Goal: Task Accomplishment & Management: Complete application form

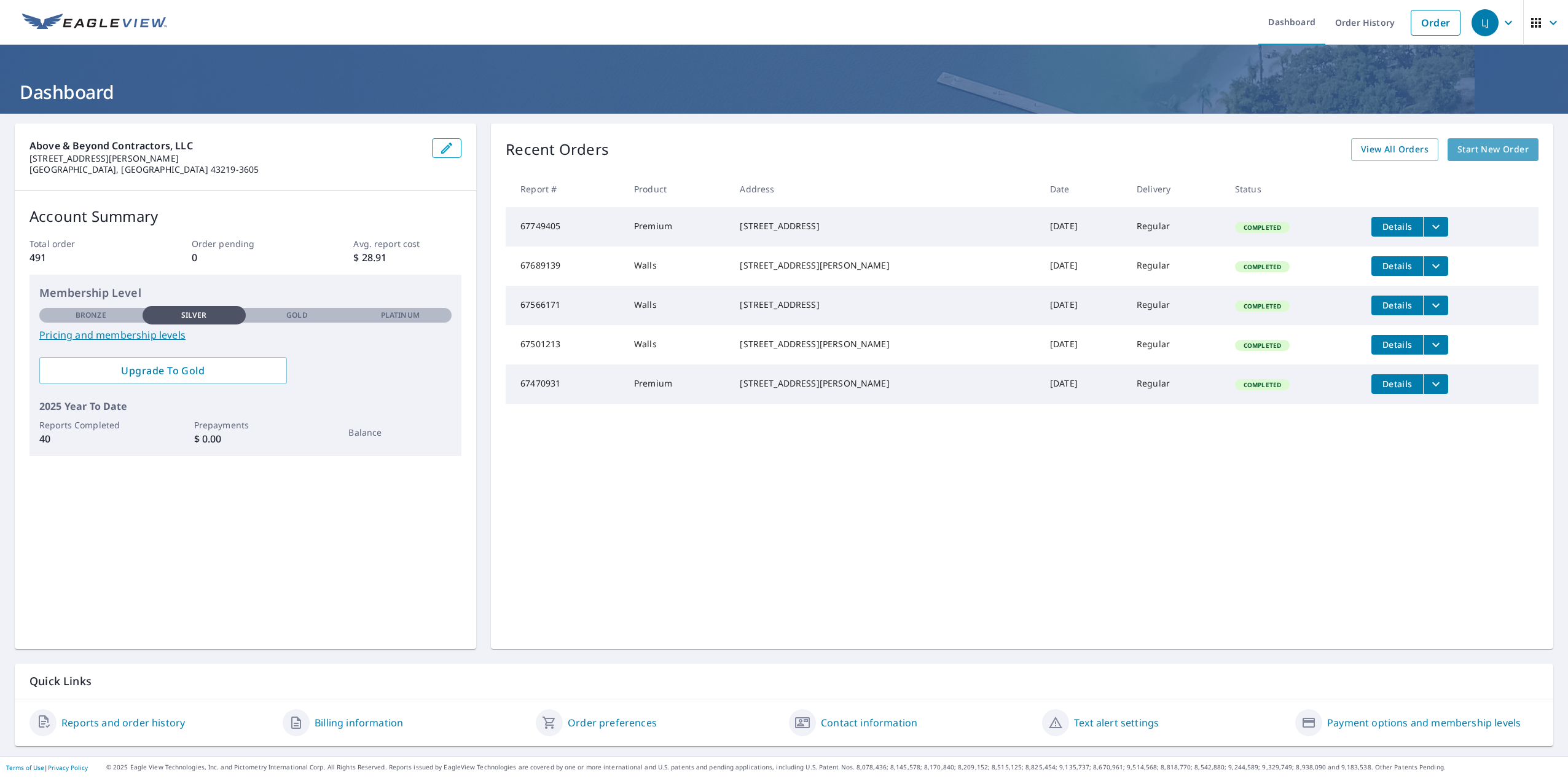
click at [1498, 145] on span "Start New Order" at bounding box center [1493, 150] width 71 height 15
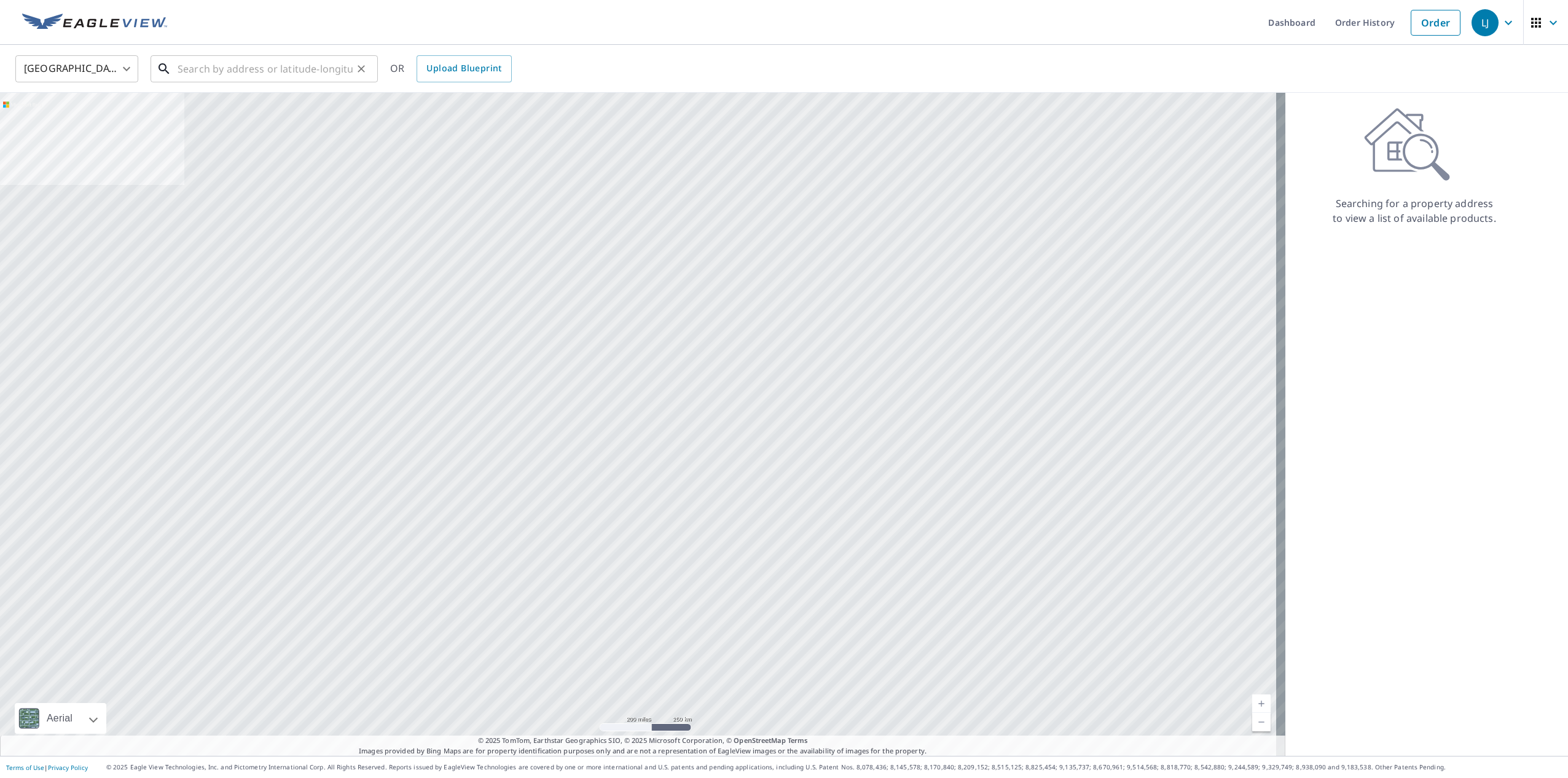
click at [199, 72] on input "text" at bounding box center [266, 69] width 175 height 35
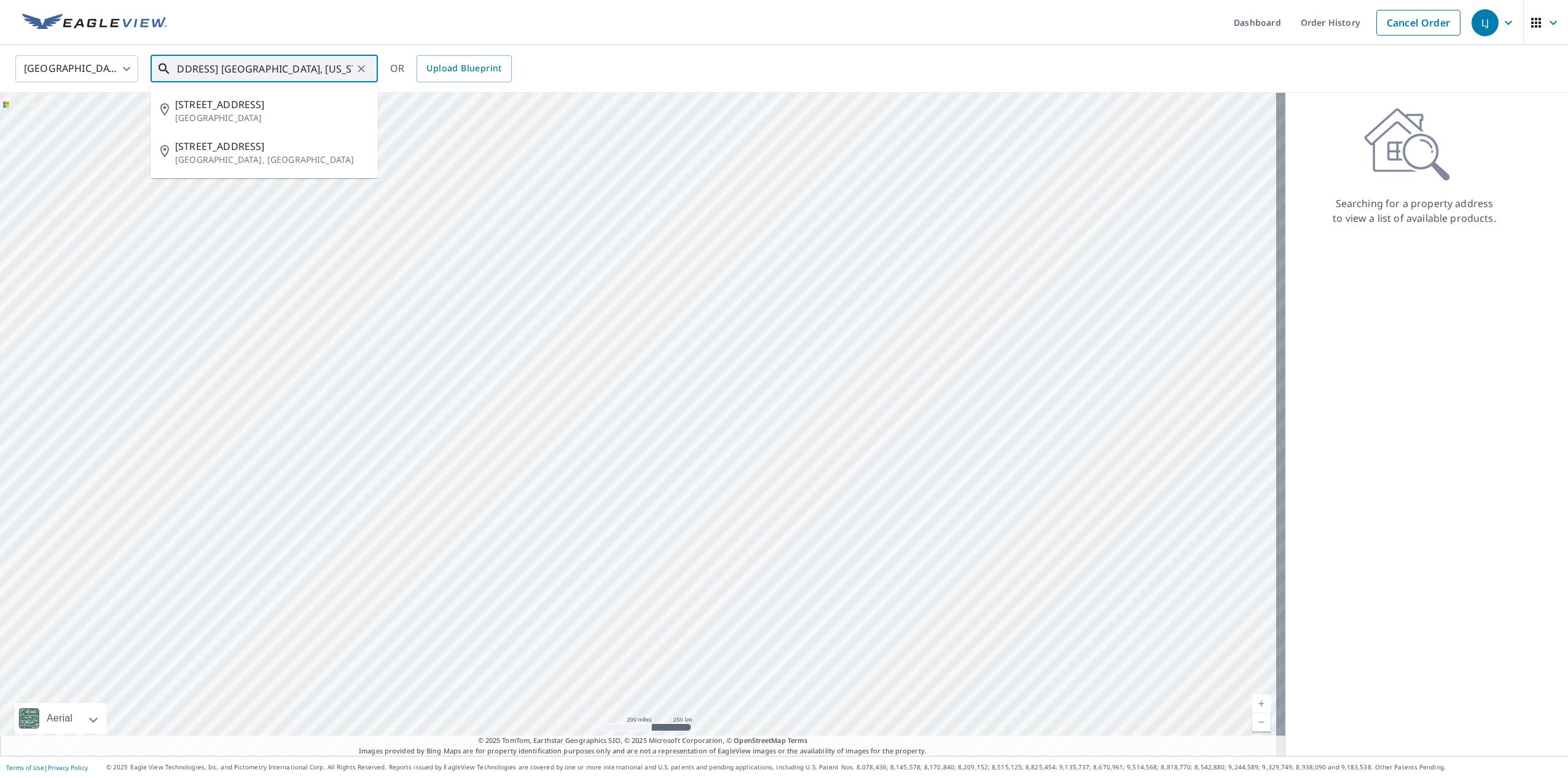
scroll to position [0, 54]
click at [278, 103] on span "7200 Dayton Farmersville Rd" at bounding box center [271, 104] width 193 height 14
type input "7200 Dayton Farmersville Rd Dayton, OH 45417"
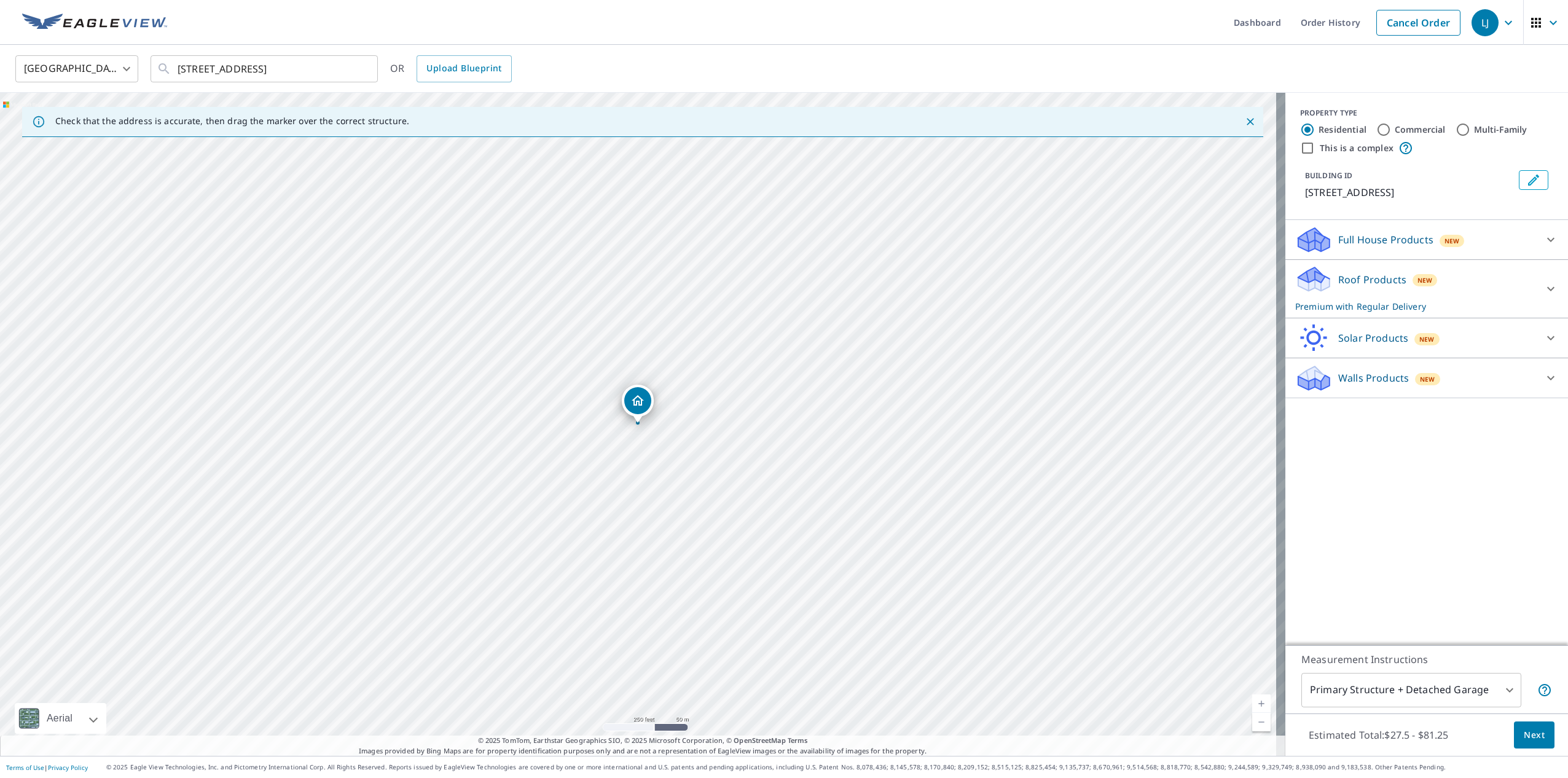
click at [1544, 296] on icon at bounding box center [1551, 289] width 14 height 14
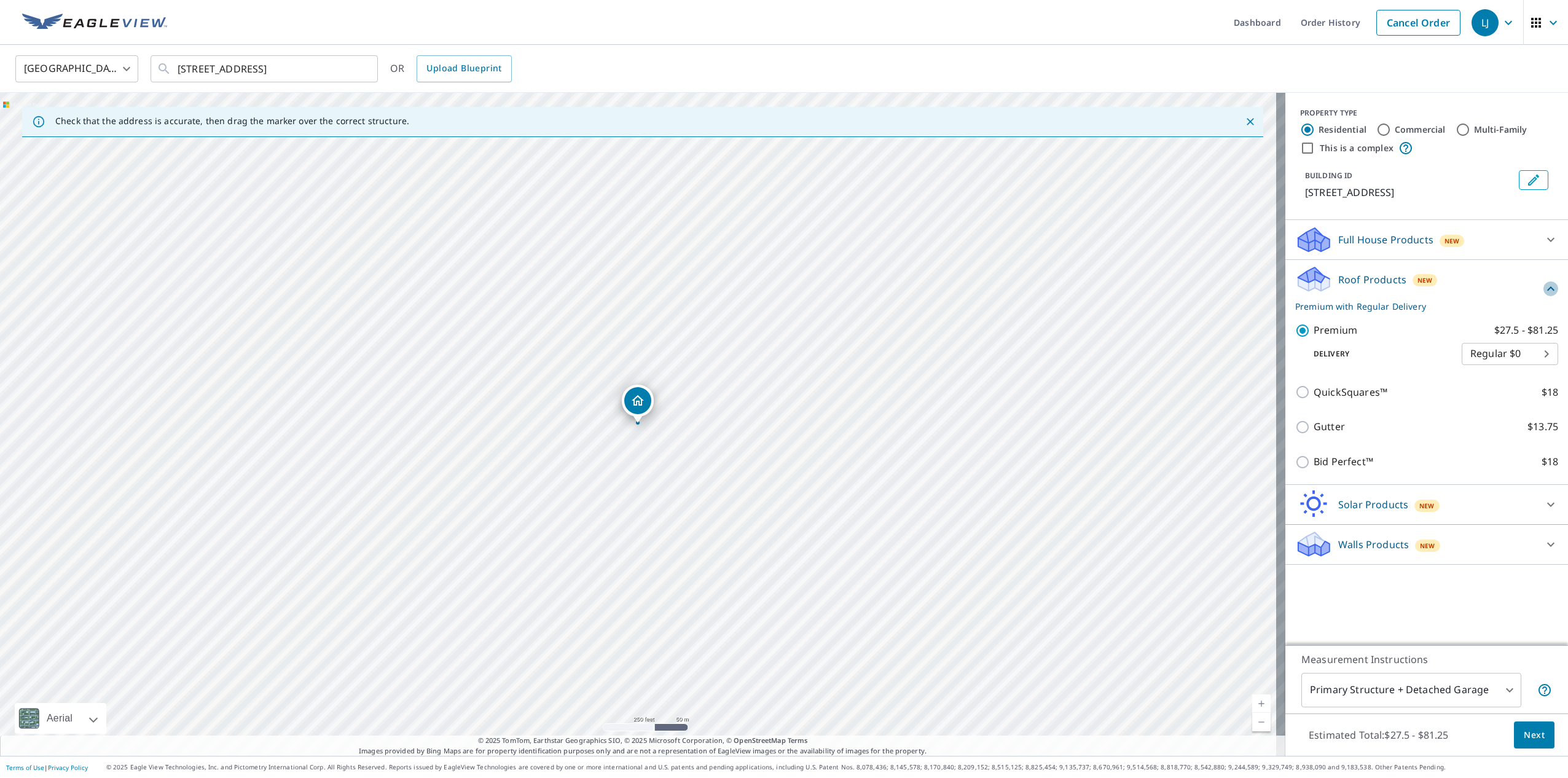
click at [1544, 296] on icon at bounding box center [1551, 289] width 14 height 14
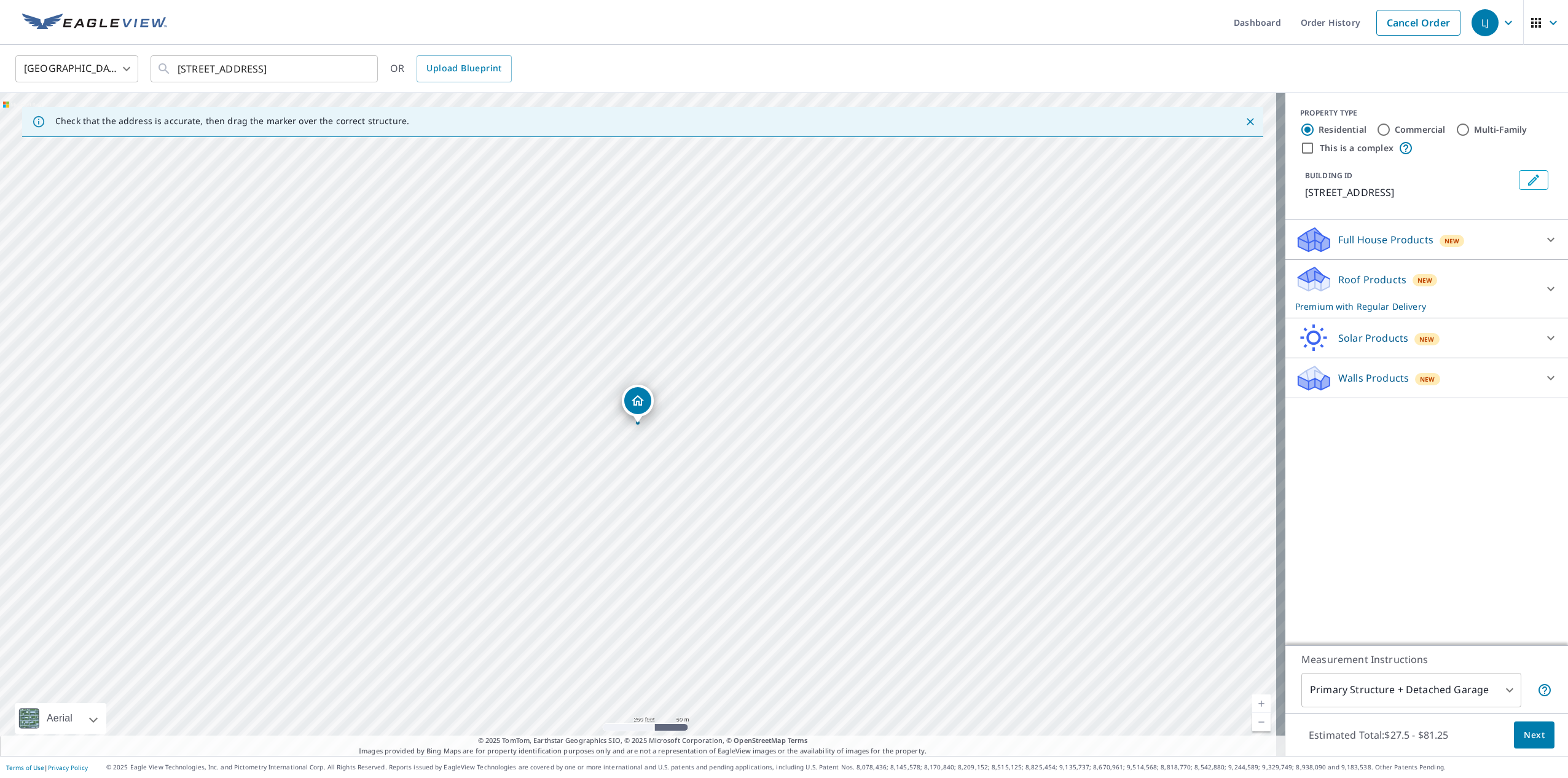
click at [1531, 740] on span "Next" at bounding box center [1534, 735] width 21 height 15
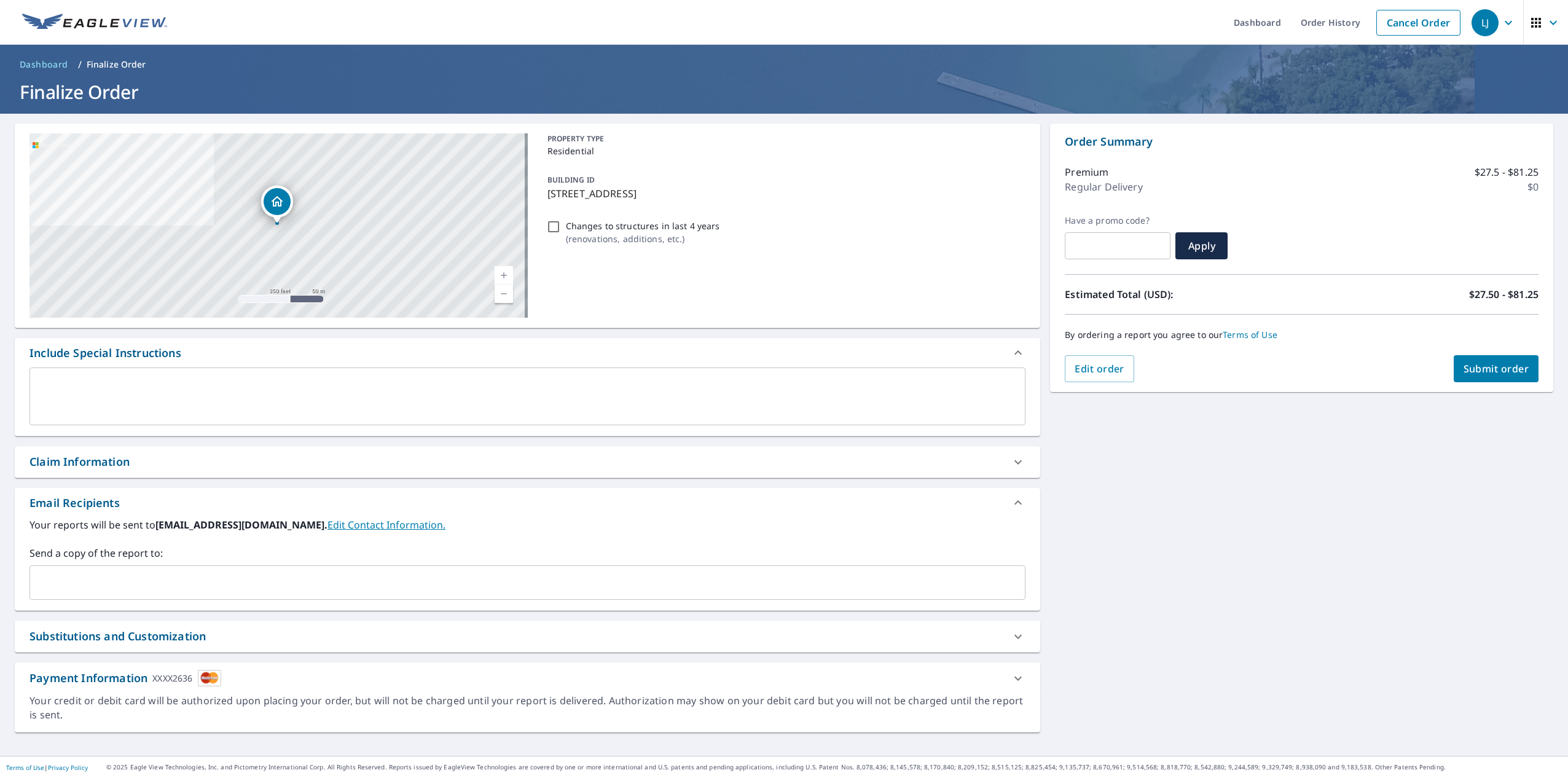
click at [1473, 375] on span "Submit order" at bounding box center [1497, 368] width 65 height 13
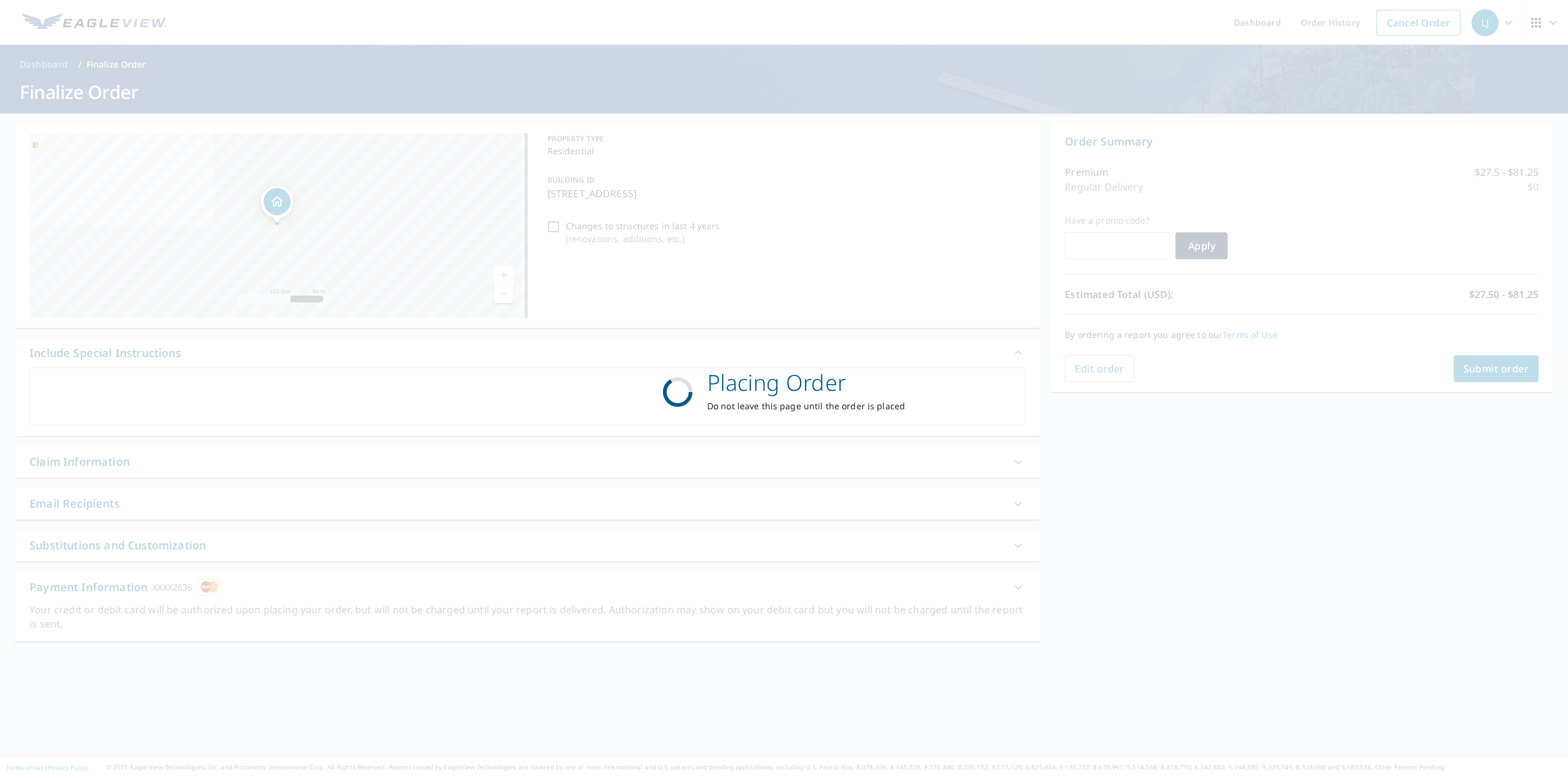
checkbox input "true"
